Goal: Task Accomplishment & Management: Use online tool/utility

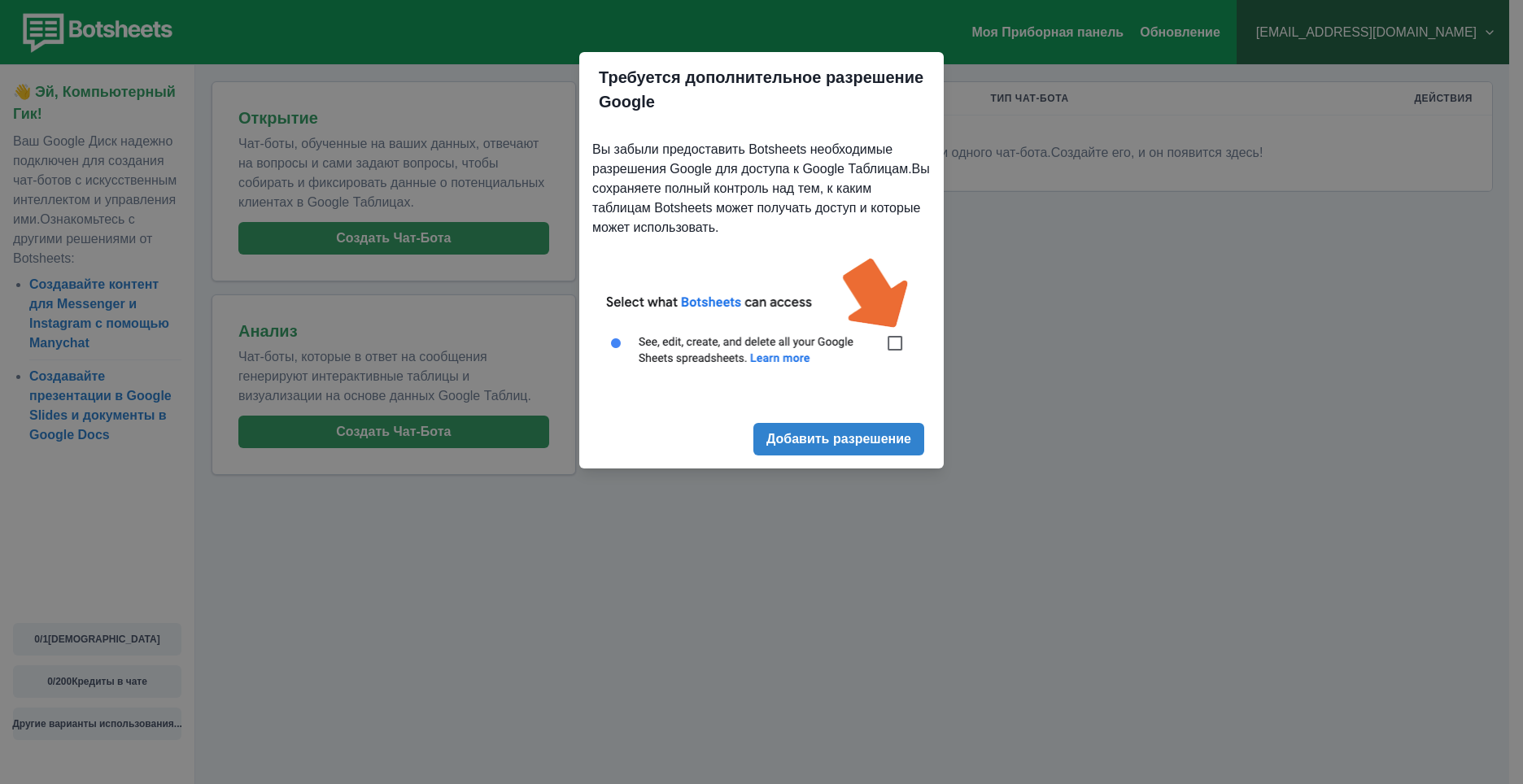
click at [897, 346] on img at bounding box center [761, 320] width 338 height 153
click at [893, 346] on img at bounding box center [761, 320] width 338 height 153
click at [888, 340] on img at bounding box center [761, 320] width 338 height 153
click at [853, 443] on ya-tr-span "Добавить разрешение" at bounding box center [839, 439] width 145 height 15
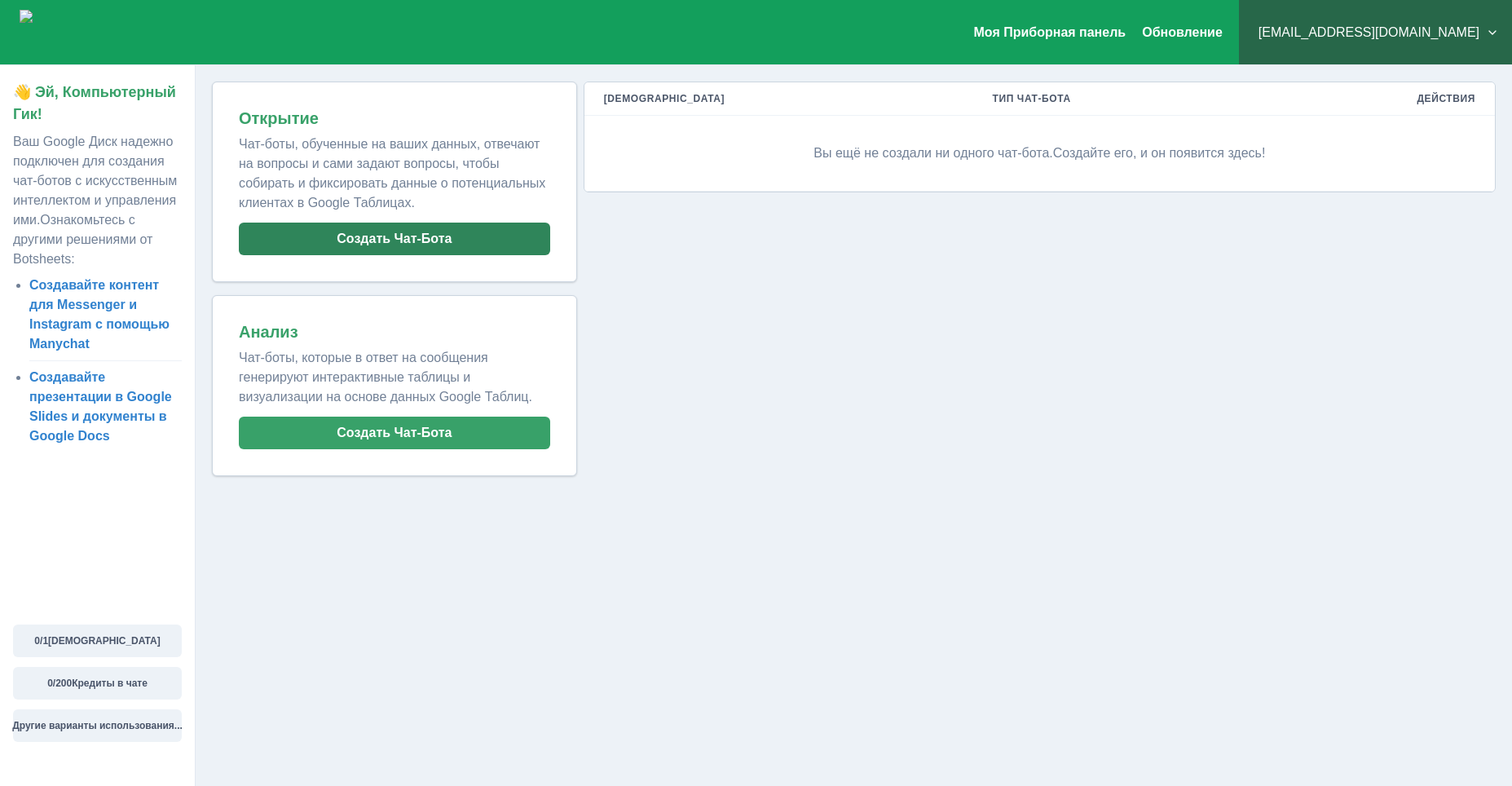
click at [453, 254] on button "Создать Чат-Бота" at bounding box center [394, 239] width 311 height 33
